Goal: Task Accomplishment & Management: Manage account settings

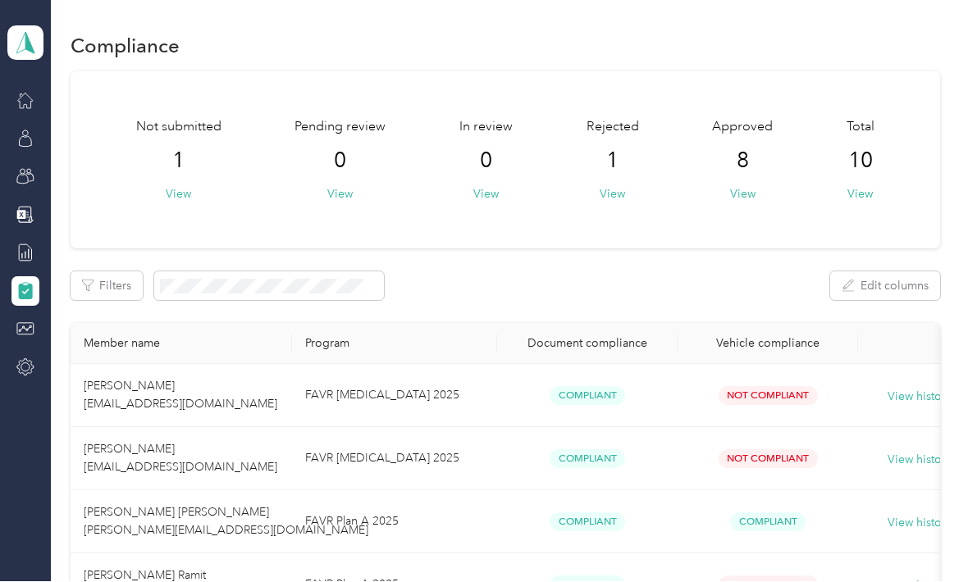
scroll to position [95, 0]
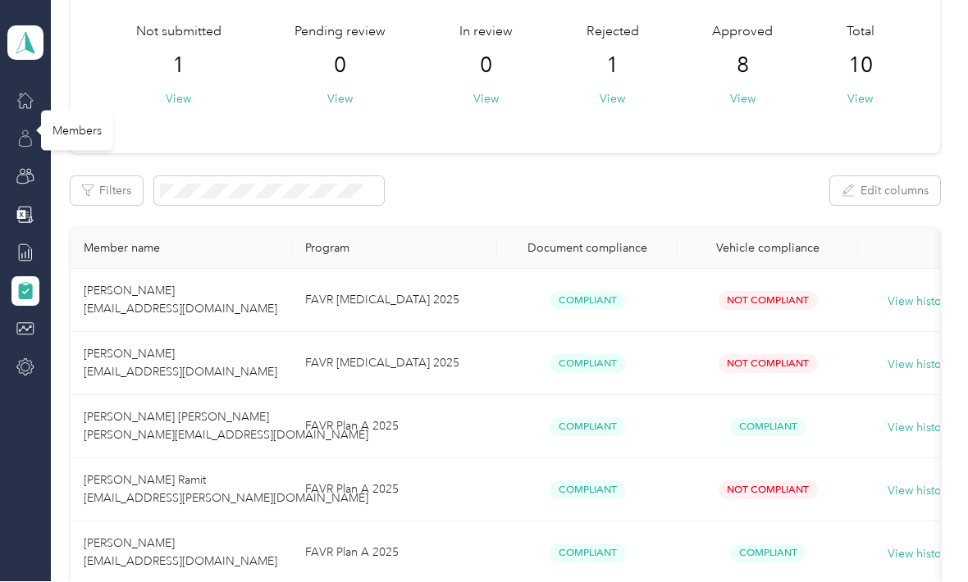
click at [25, 137] on icon at bounding box center [25, 142] width 12 height 11
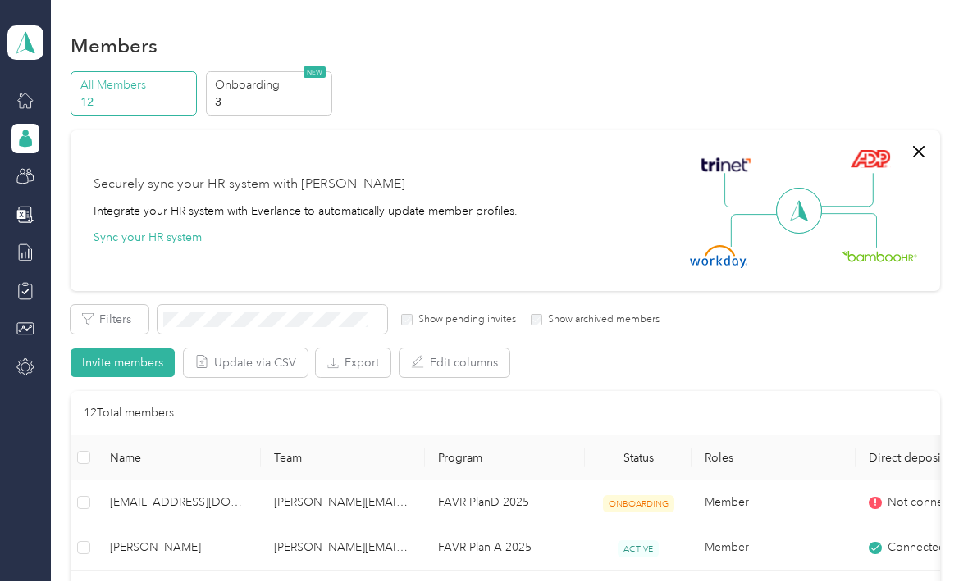
click at [75, 119] on div "Members" at bounding box center [77, 139] width 72 height 40
click at [16, 130] on icon at bounding box center [25, 139] width 18 height 18
click at [75, 234] on div "Reports" at bounding box center [72, 254] width 63 height 40
click at [84, 234] on div "Reports" at bounding box center [72, 254] width 63 height 40
click at [70, 234] on div "Reports" at bounding box center [72, 254] width 63 height 40
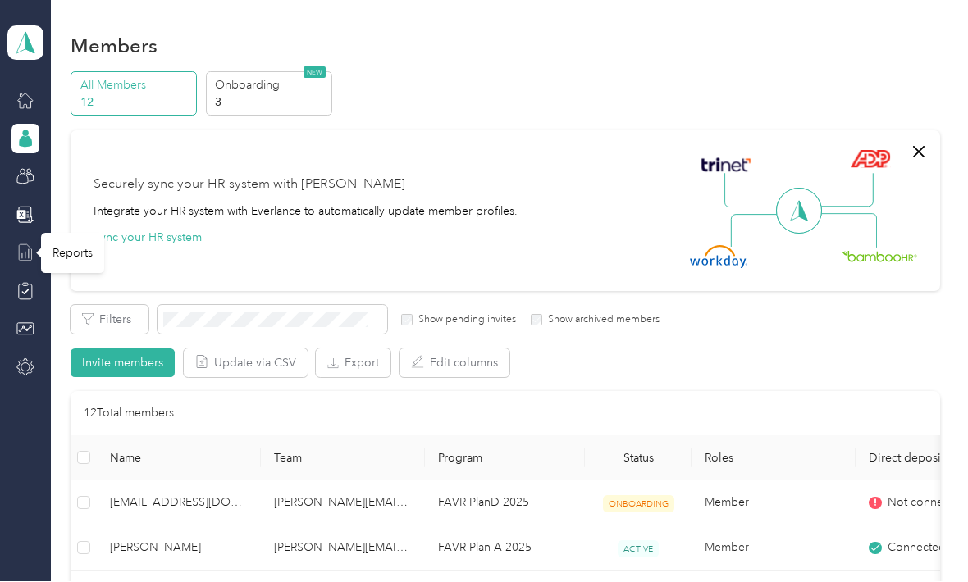
click at [27, 244] on icon at bounding box center [25, 253] width 18 height 18
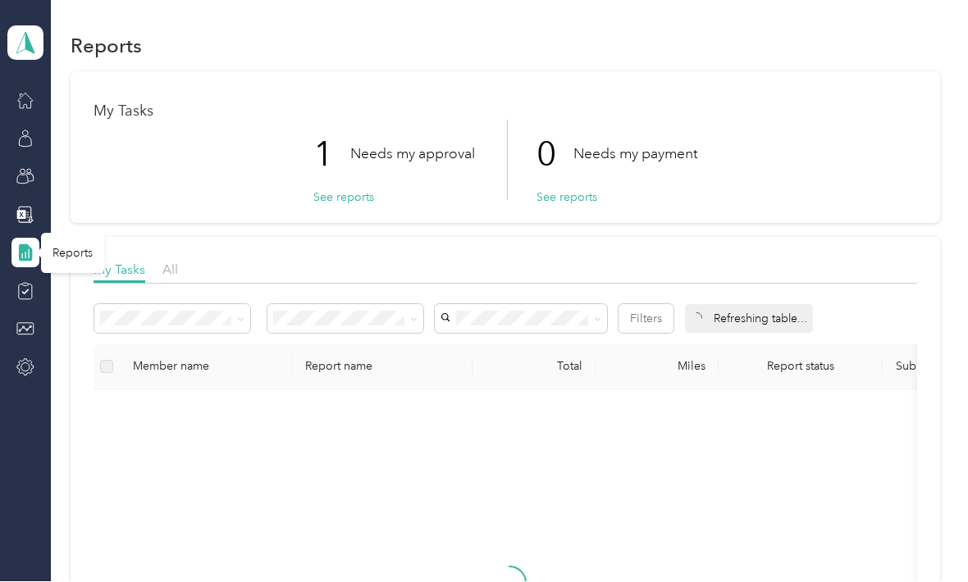
click at [386, 144] on p "Needs my approval" at bounding box center [412, 154] width 125 height 21
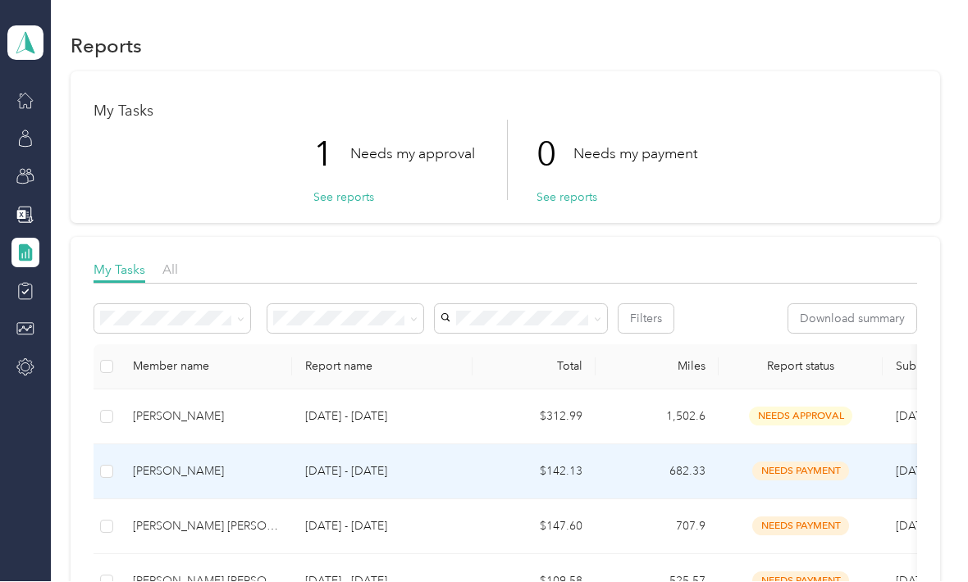
click at [217, 463] on div "[PERSON_NAME]" at bounding box center [206, 472] width 146 height 18
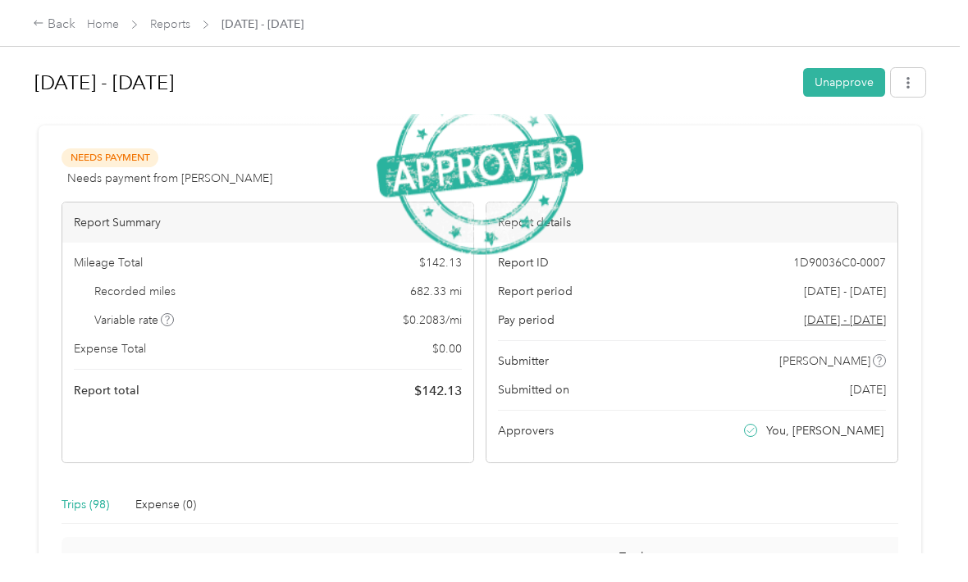
scroll to position [54, 0]
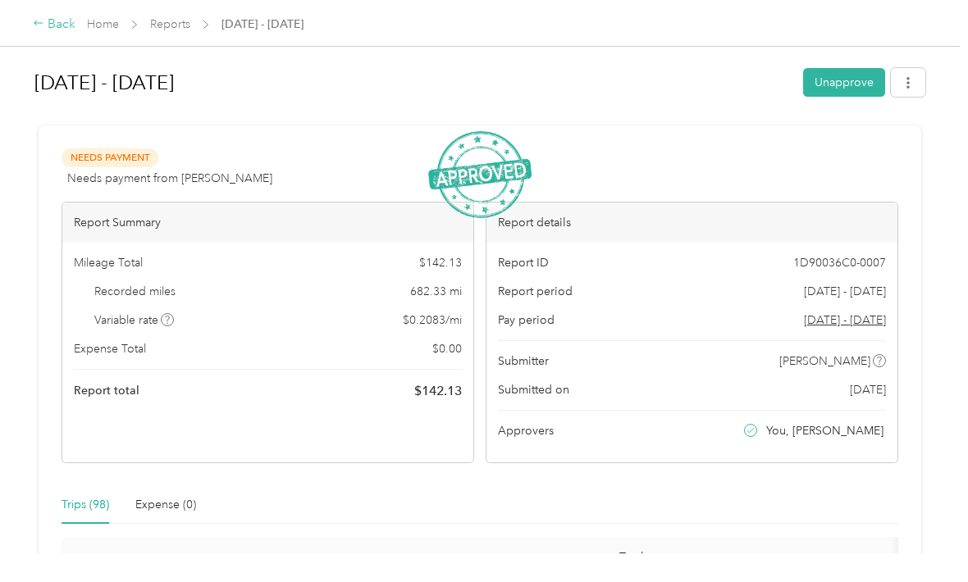
click at [47, 19] on div "Back" at bounding box center [54, 25] width 43 height 20
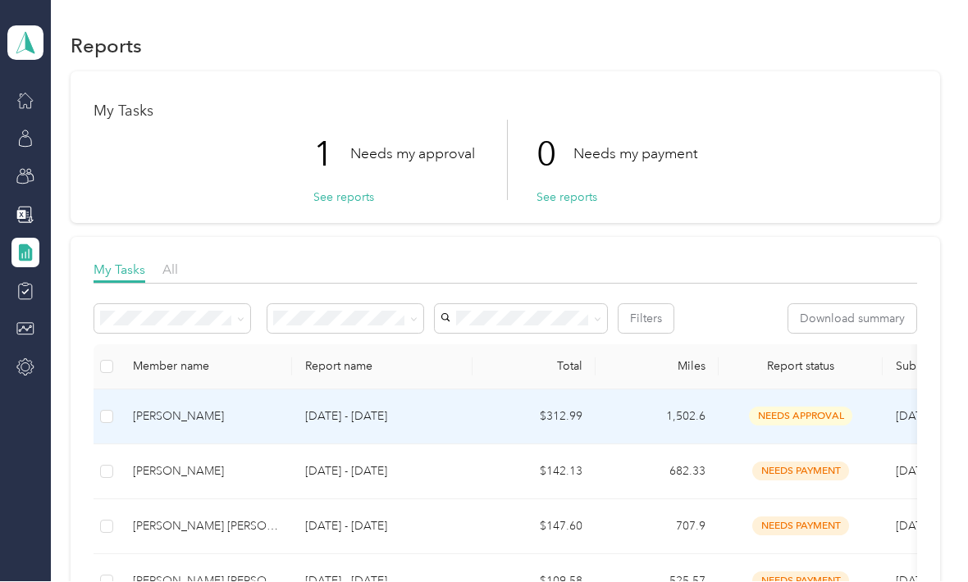
click at [227, 408] on div "[PERSON_NAME]" at bounding box center [206, 417] width 146 height 18
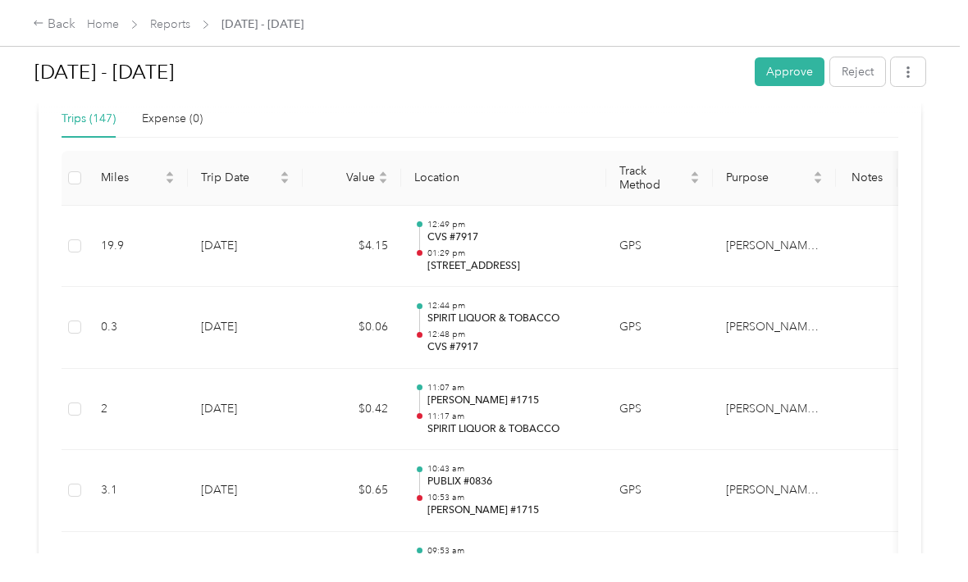
scroll to position [395, 0]
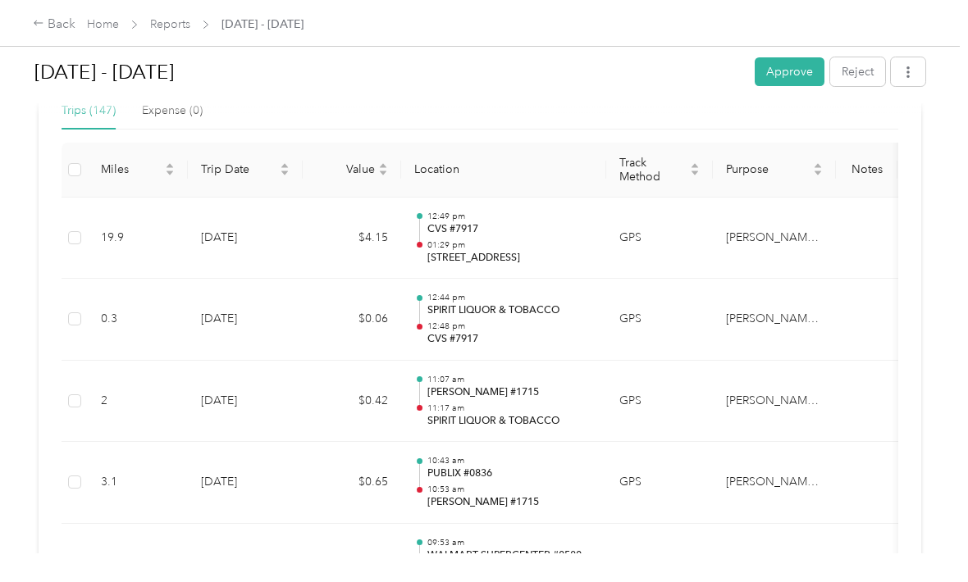
click at [582, 414] on p "SPIRIT LIQUOR & TOBACCO" at bounding box center [510, 421] width 166 height 15
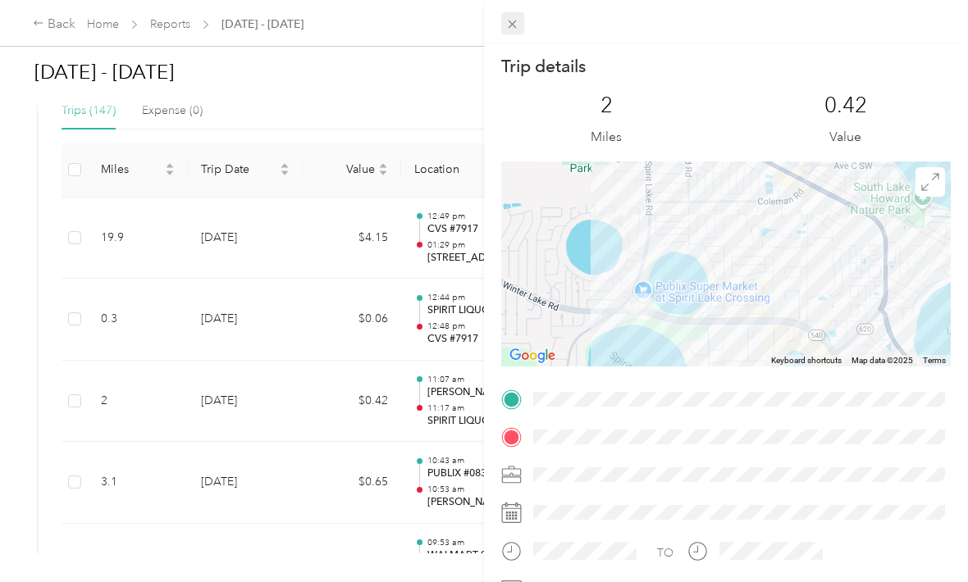
click at [518, 23] on icon at bounding box center [512, 24] width 14 height 14
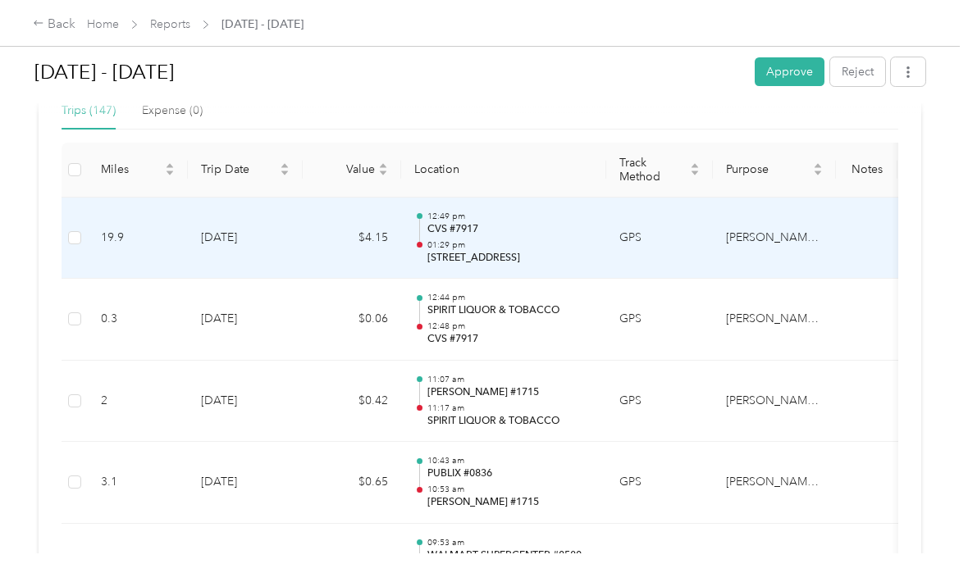
click at [488, 251] on p "[STREET_ADDRESS]" at bounding box center [510, 258] width 166 height 15
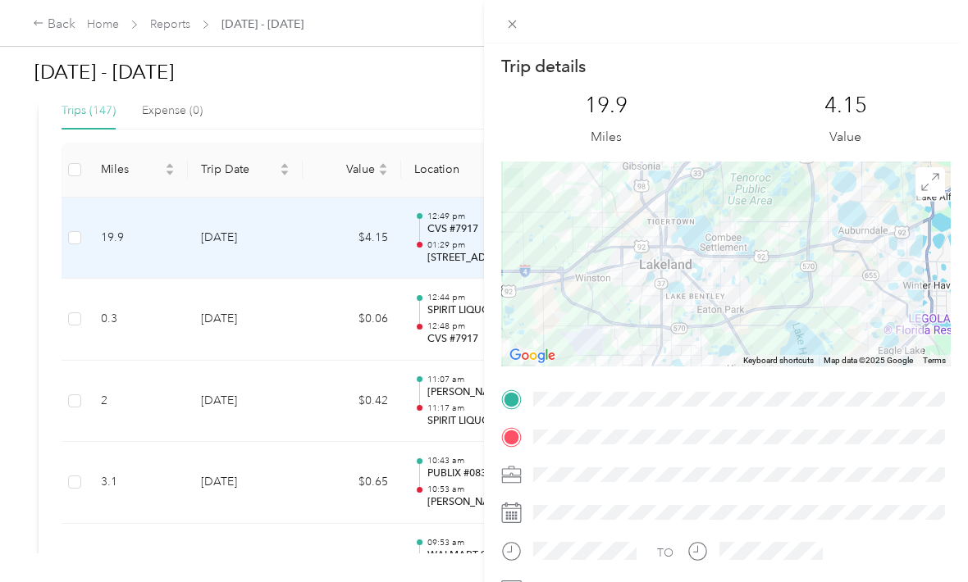
click at [772, 289] on div at bounding box center [725, 264] width 449 height 205
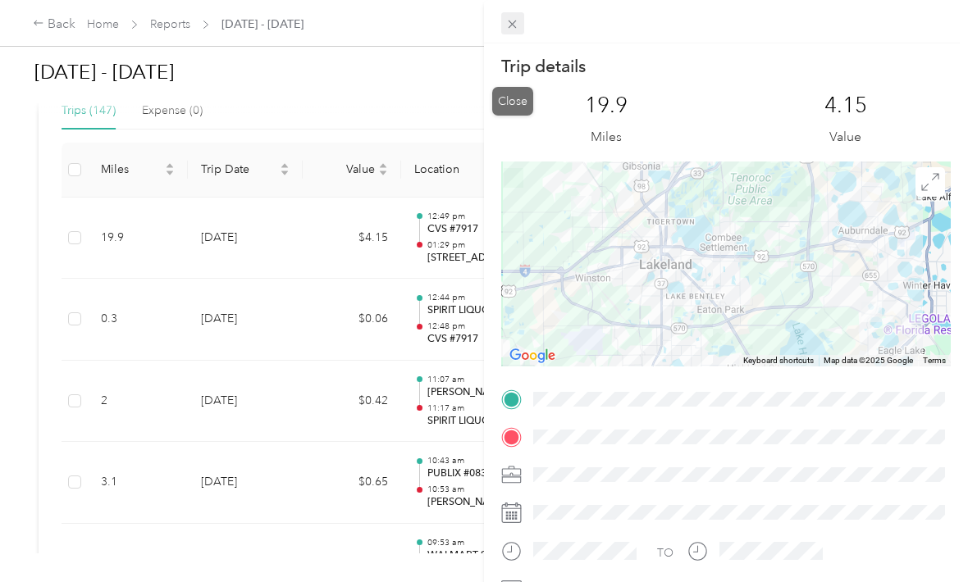
click at [512, 27] on icon at bounding box center [512, 24] width 14 height 14
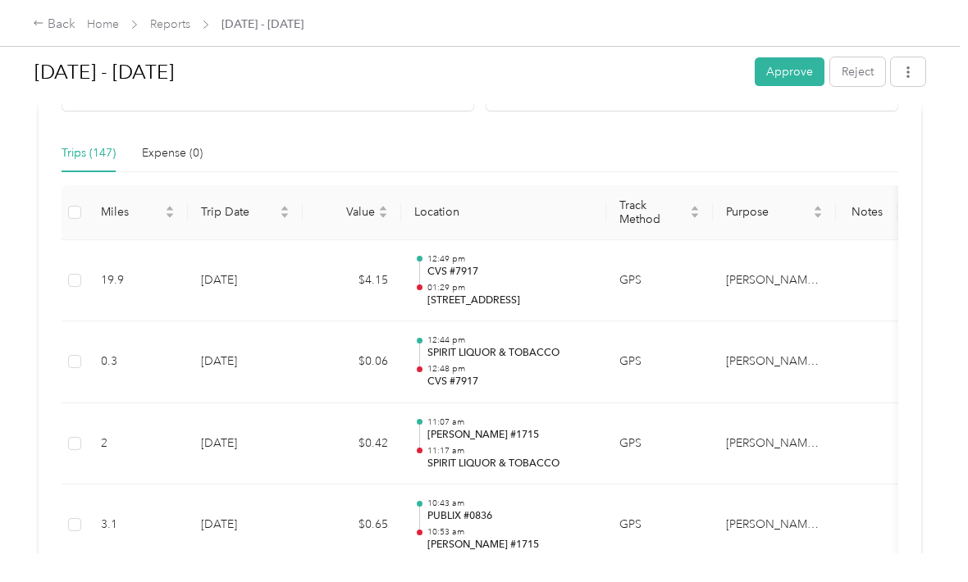
scroll to position [0, 0]
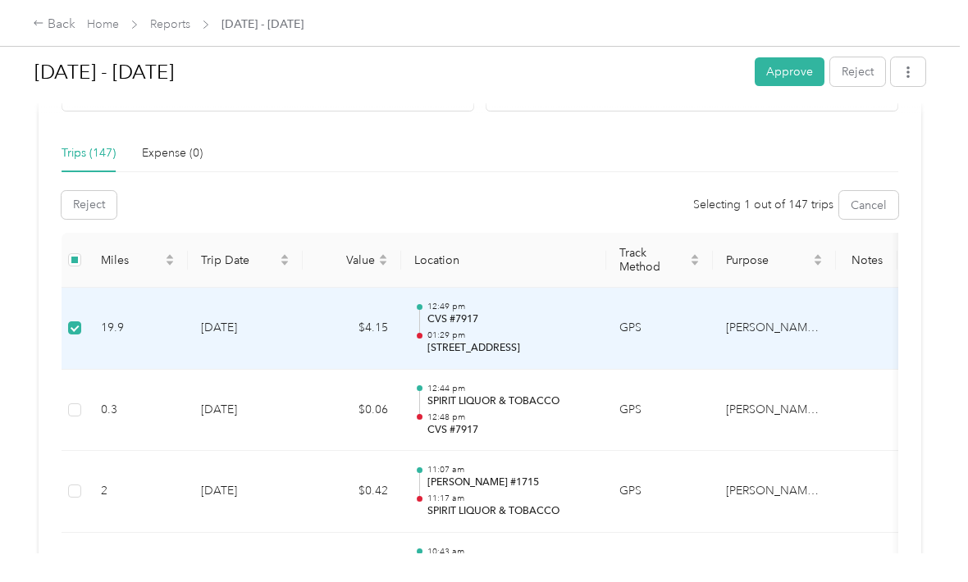
click at [584, 191] on div "Reject Selecting 1 out of 147 trips Cancel" at bounding box center [480, 205] width 837 height 28
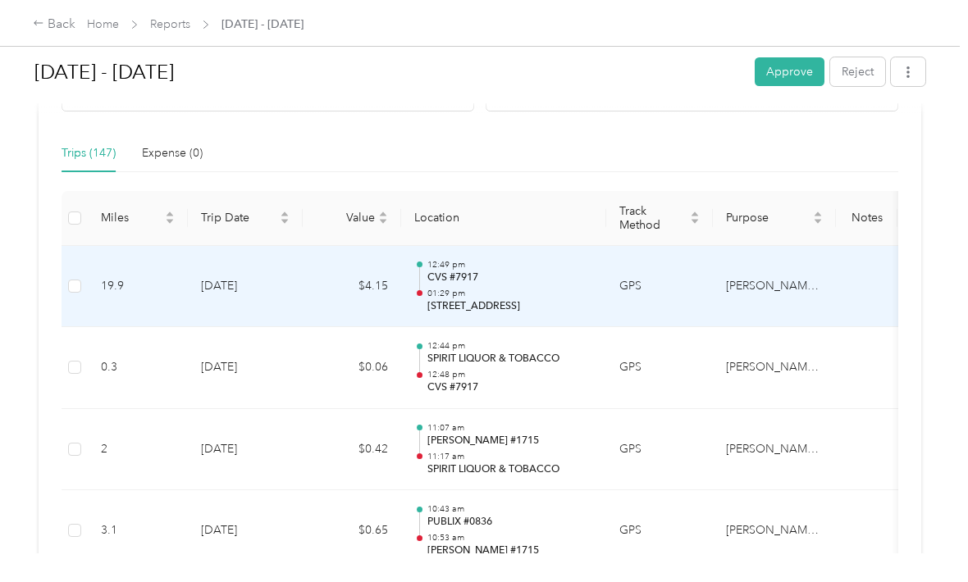
click at [76, 327] on td at bounding box center [75, 368] width 26 height 82
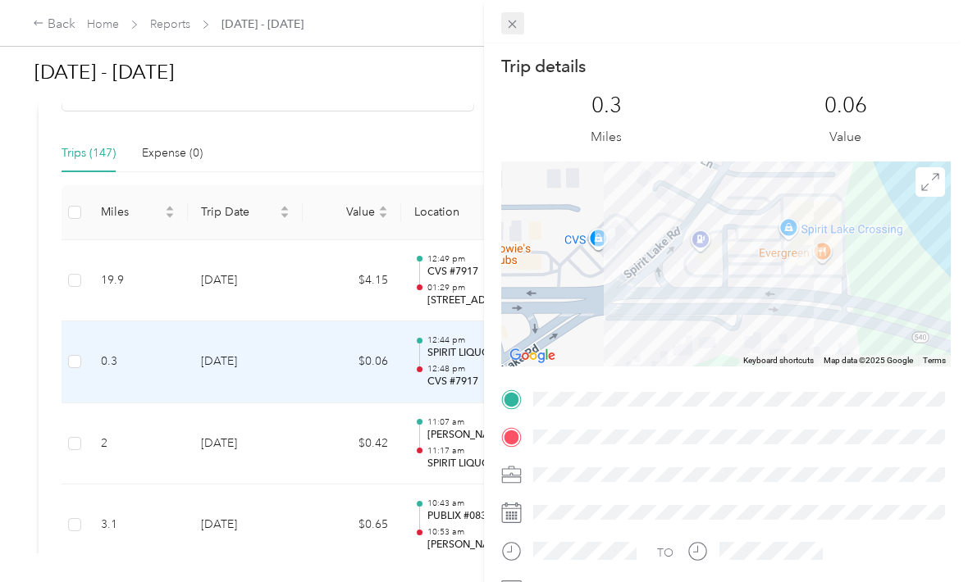
click at [513, 18] on icon at bounding box center [512, 24] width 14 height 14
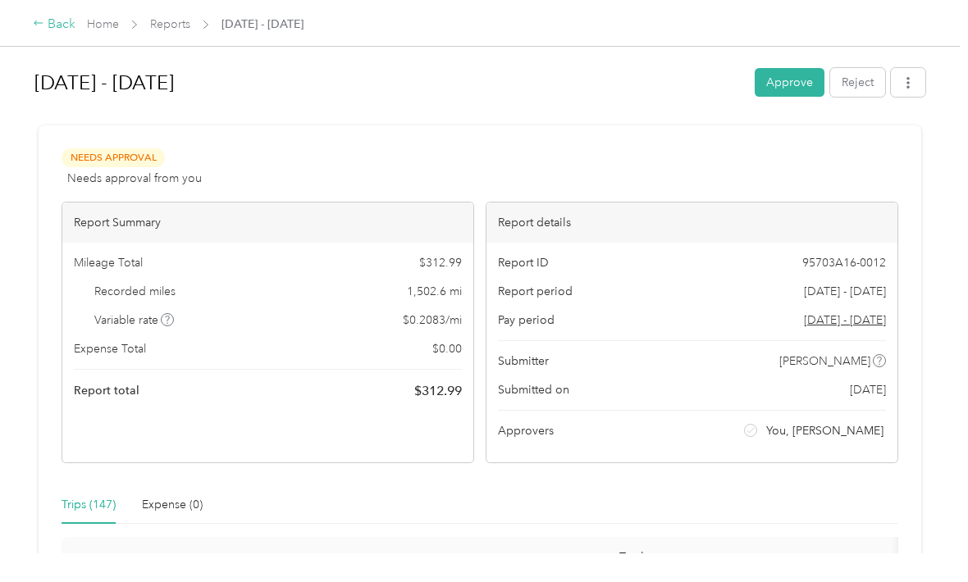
click at [61, 22] on div "Back" at bounding box center [54, 25] width 43 height 20
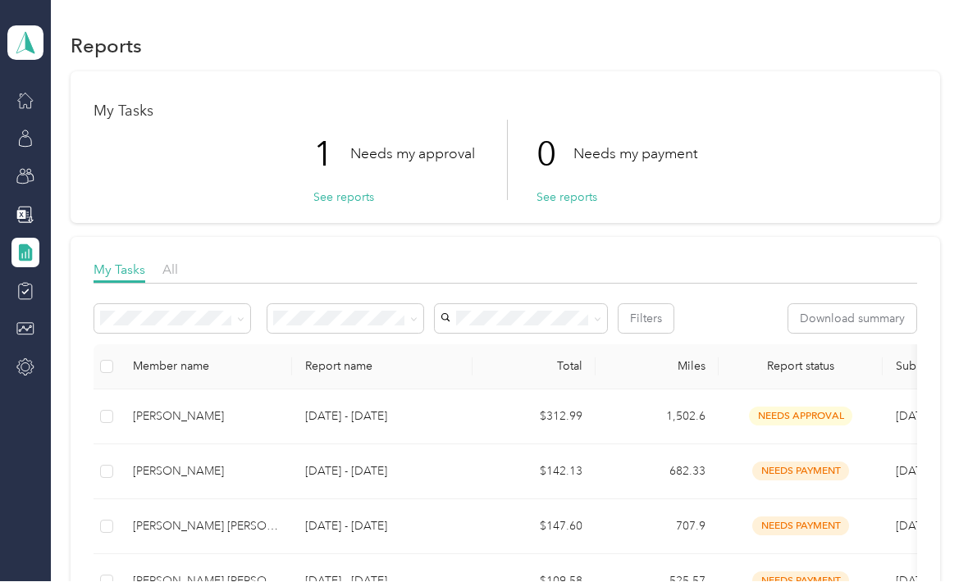
click at [201, 445] on td "[PERSON_NAME]" at bounding box center [206, 472] width 172 height 55
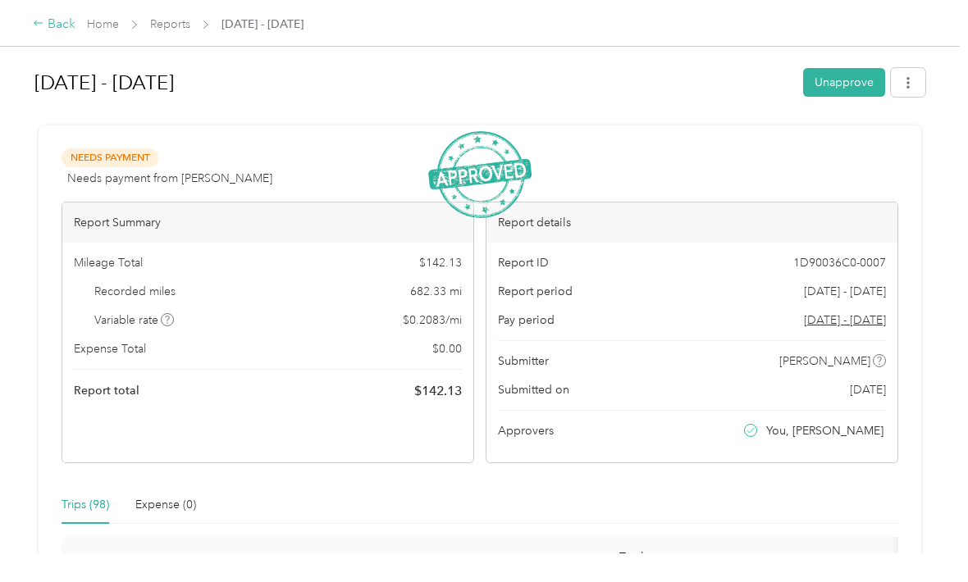
click at [68, 16] on div "Back" at bounding box center [54, 25] width 43 height 20
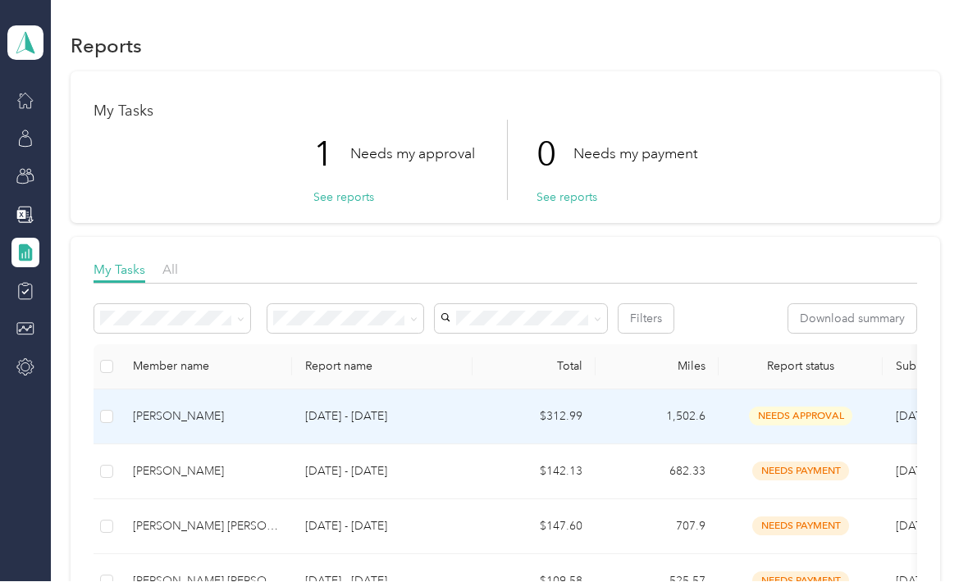
click at [231, 408] on div "[PERSON_NAME]" at bounding box center [206, 417] width 146 height 18
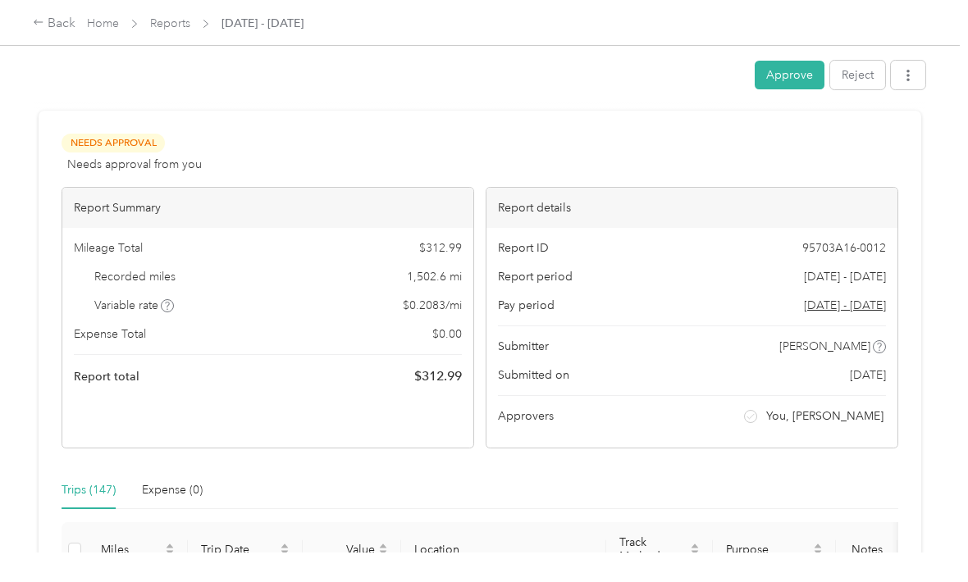
click at [686, 266] on div "Report ID 95703A16-0012 Report period [DATE] - [DATE] Pay period [DATE] - [DATE…" at bounding box center [691, 339] width 411 height 220
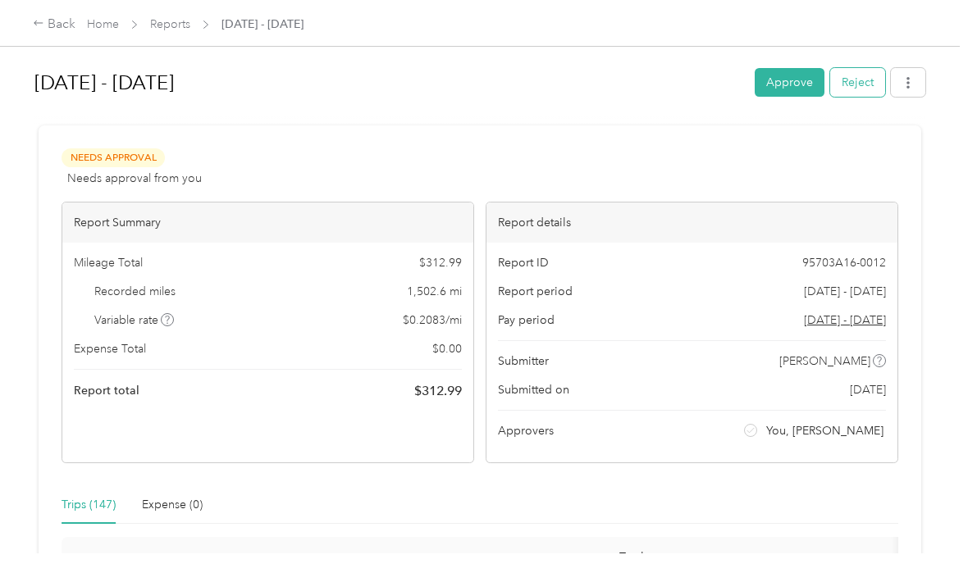
click at [865, 84] on button "Reject" at bounding box center [857, 82] width 55 height 29
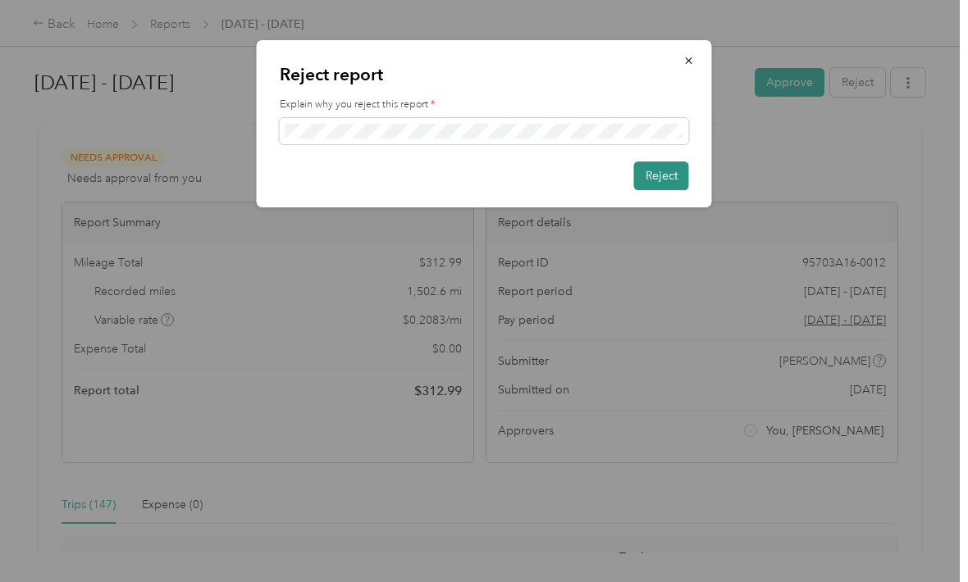
click at [658, 176] on button "Reject" at bounding box center [661, 176] width 55 height 29
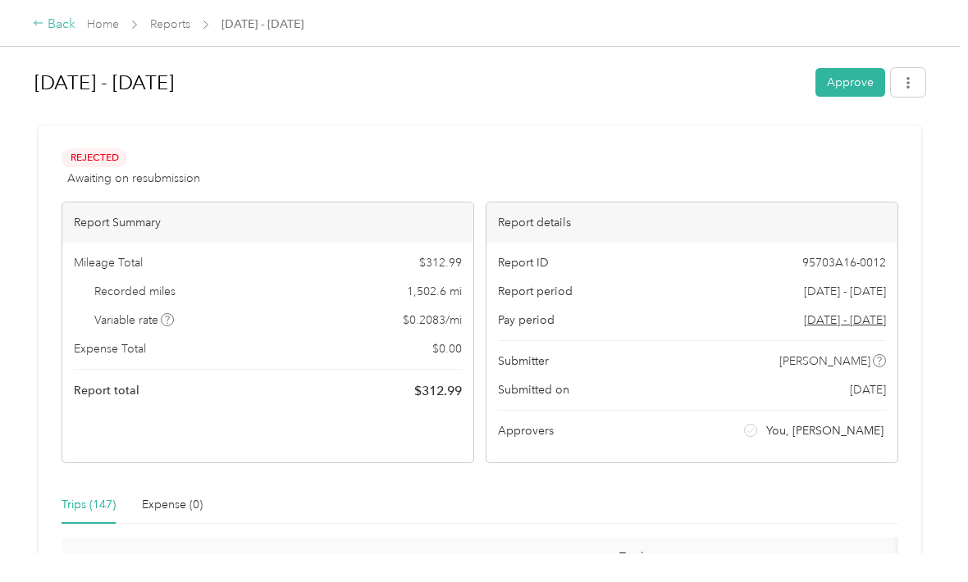
click at [58, 30] on div "Back" at bounding box center [54, 25] width 43 height 20
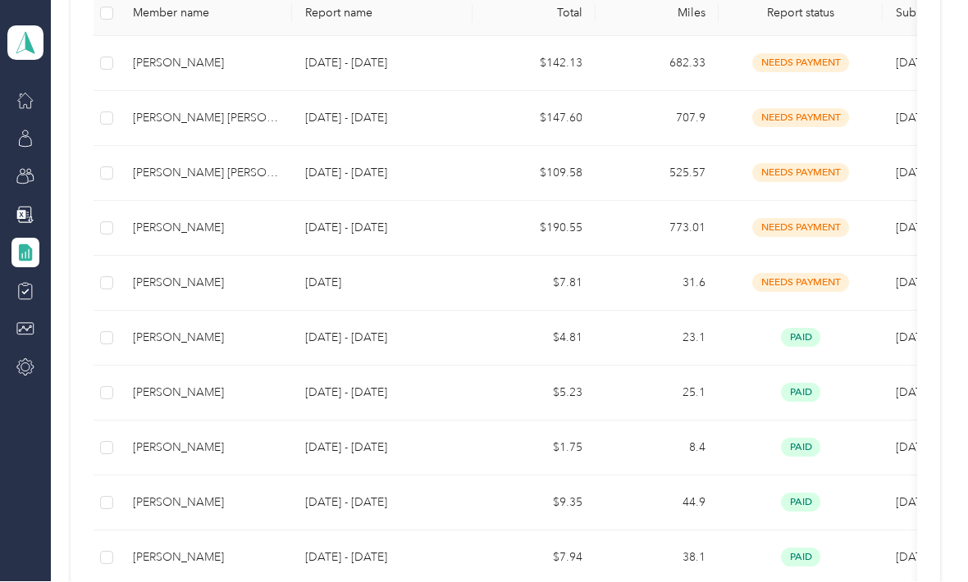
scroll to position [355, 0]
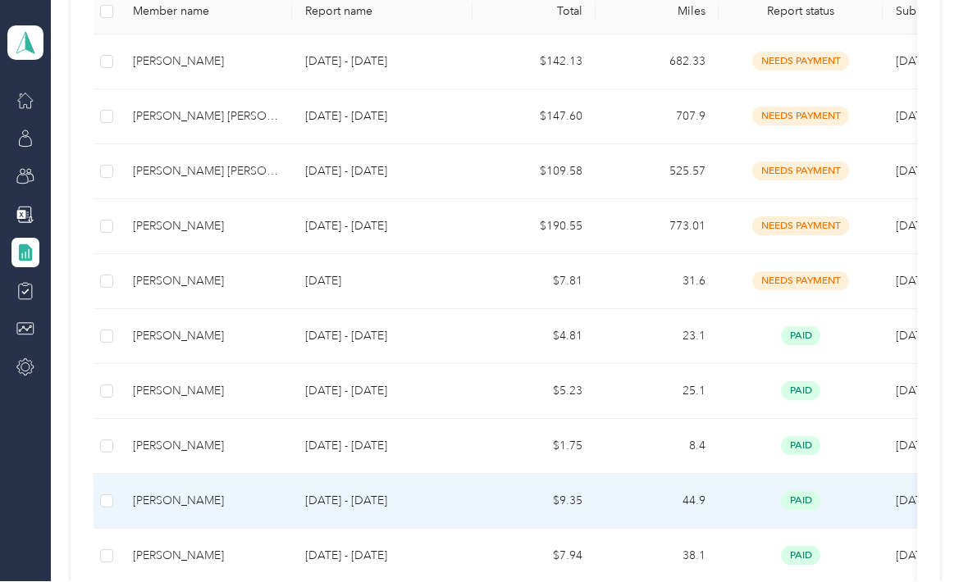
click at [280, 475] on td "[PERSON_NAME]" at bounding box center [206, 502] width 172 height 55
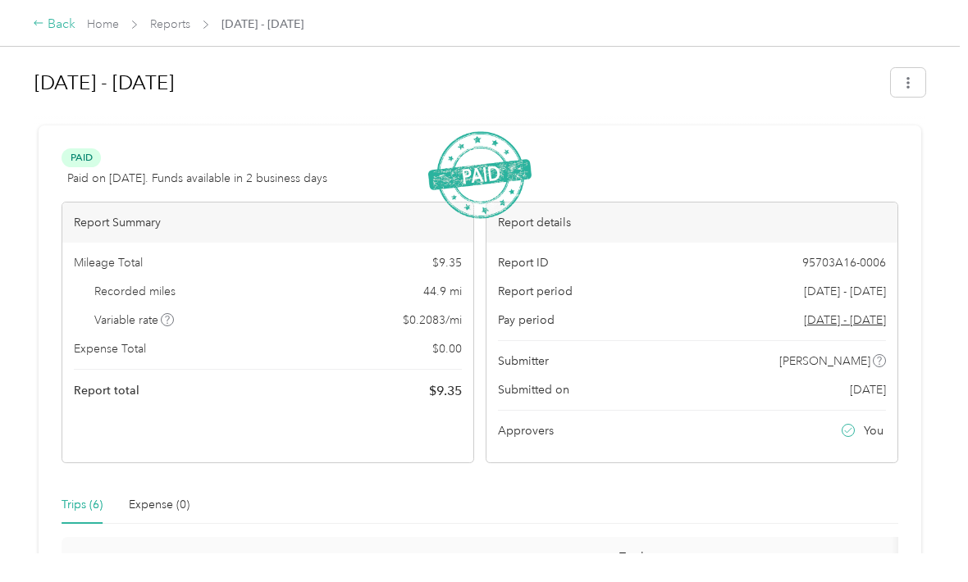
click at [55, 15] on div "Back" at bounding box center [54, 25] width 43 height 20
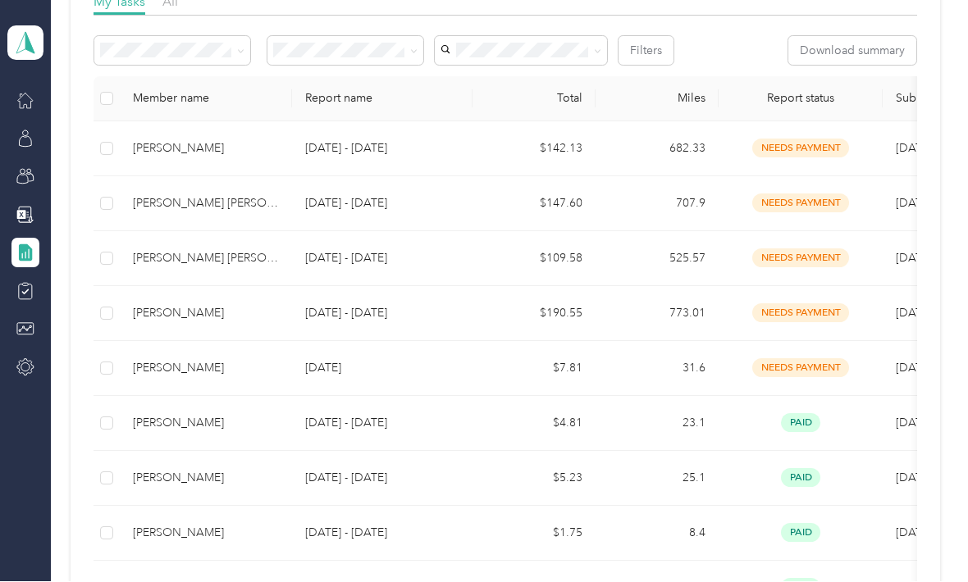
scroll to position [269, 0]
click at [639, 176] on td "707.9" at bounding box center [656, 203] width 123 height 55
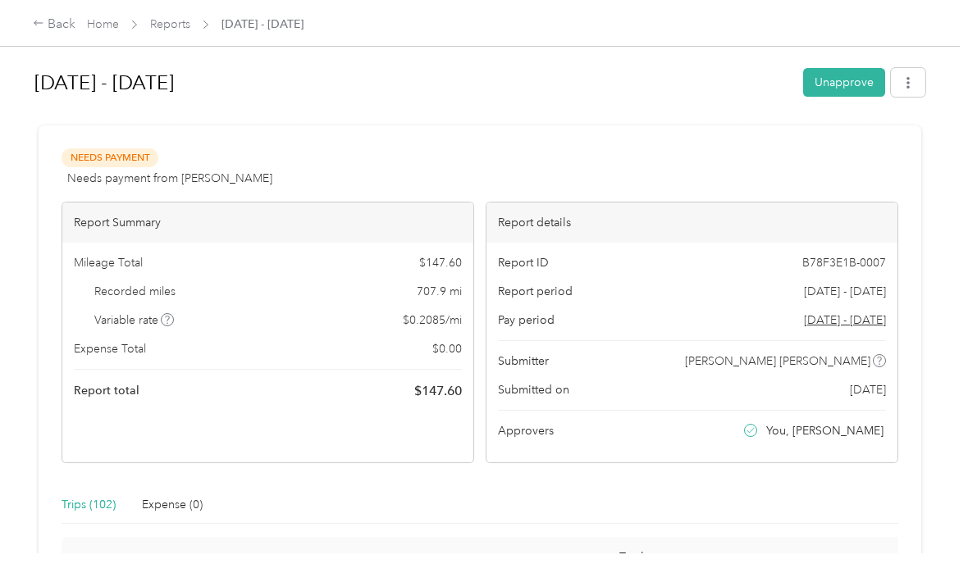
scroll to position [54, 0]
